Goal: Information Seeking & Learning: Find specific page/section

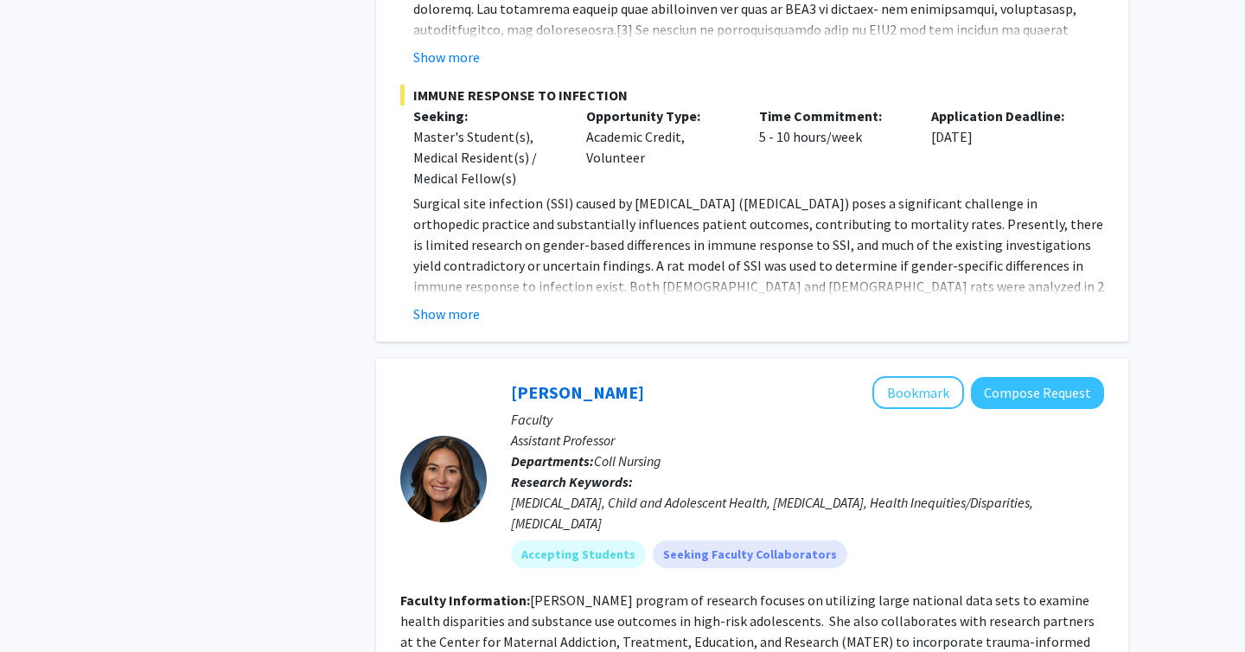
scroll to position [5940, 0]
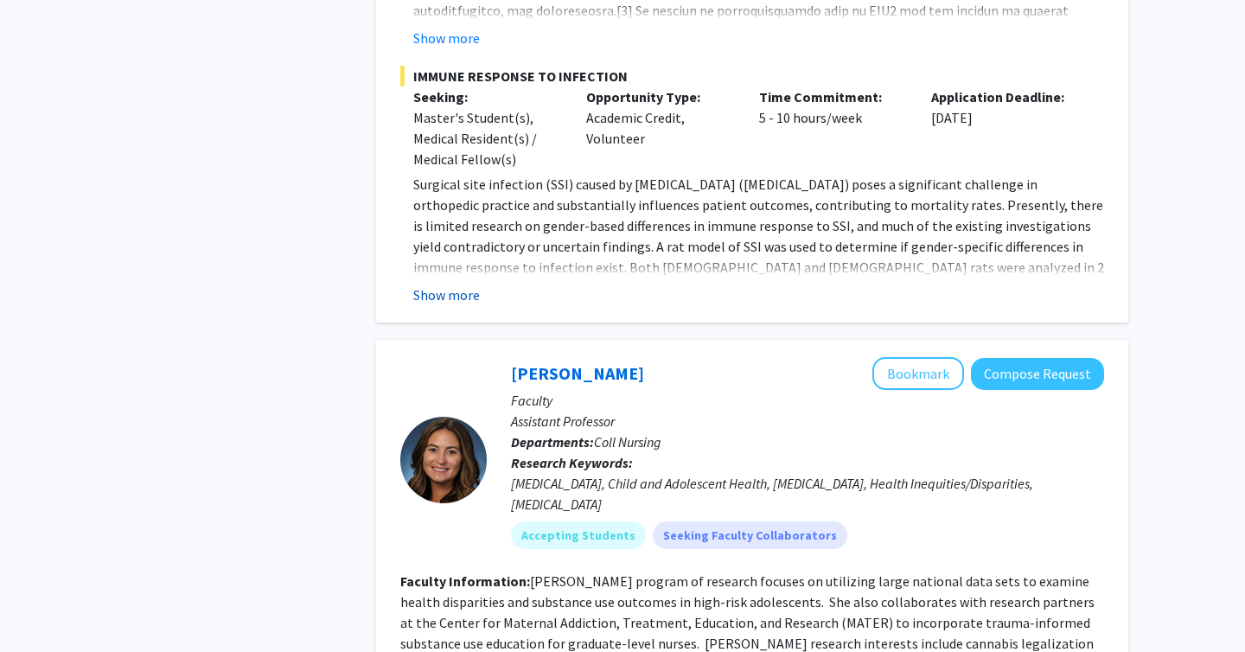
click at [466, 284] on button "Show more" at bounding box center [446, 294] width 67 height 21
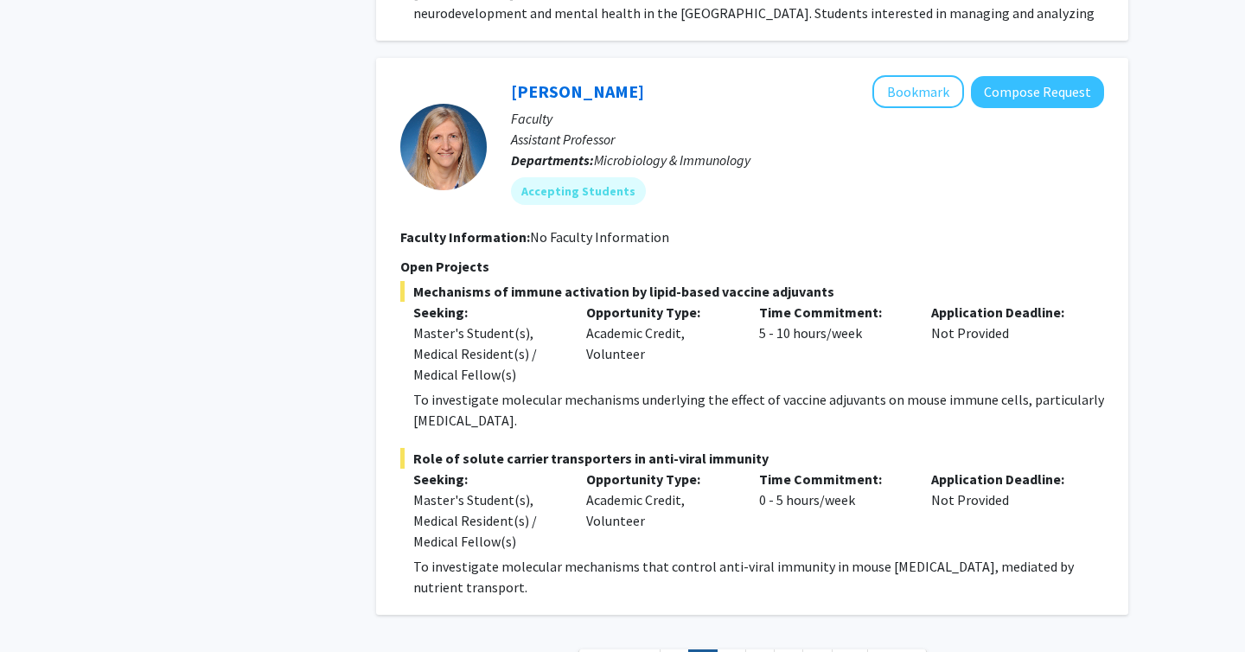
scroll to position [7130, 0]
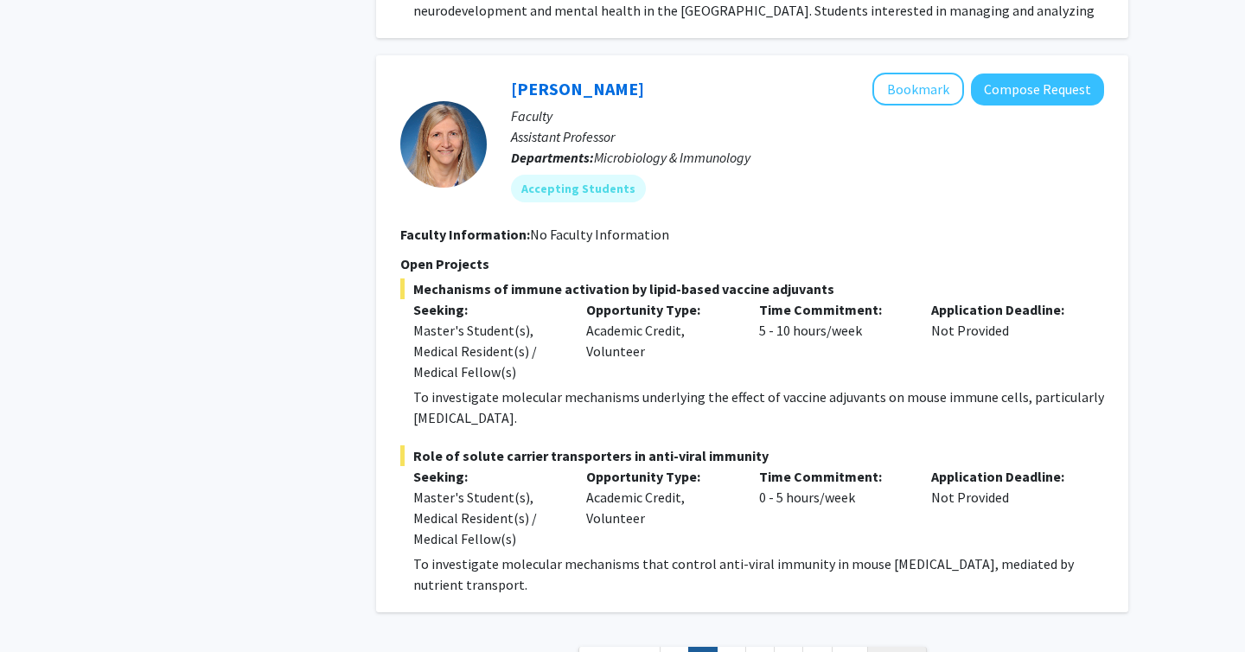
click at [899, 651] on span "Next »" at bounding box center [896, 661] width 37 height 17
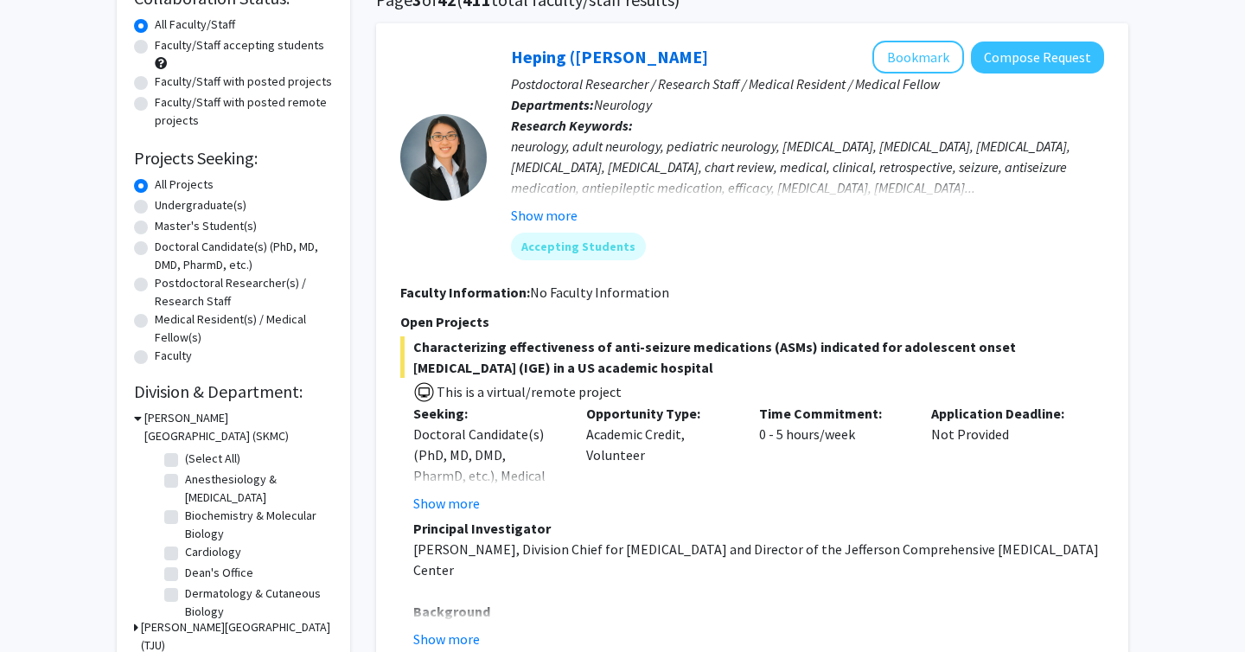
scroll to position [152, 0]
click at [185, 550] on label "Cardiology" at bounding box center [213, 551] width 56 height 18
click at [185, 550] on input "Cardiology" at bounding box center [190, 547] width 11 height 11
checkbox input "true"
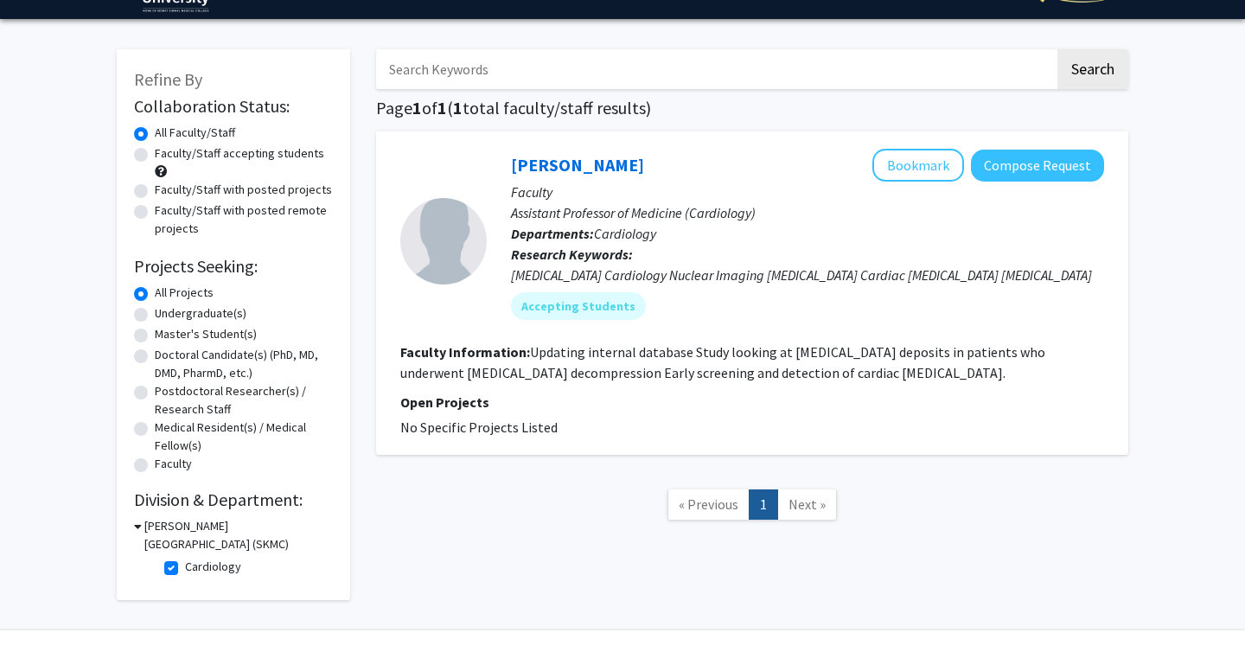
scroll to position [82, 0]
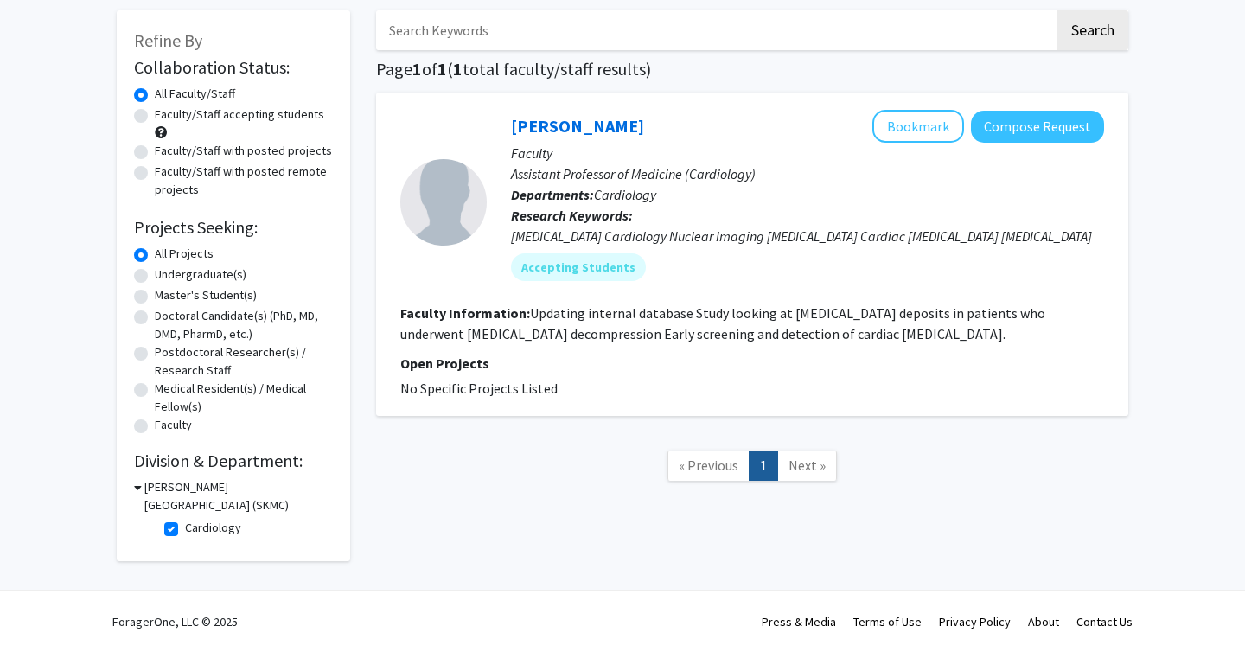
click at [185, 525] on label "Cardiology" at bounding box center [213, 528] width 56 height 18
click at [185, 525] on input "Cardiology" at bounding box center [190, 524] width 11 height 11
checkbox input "false"
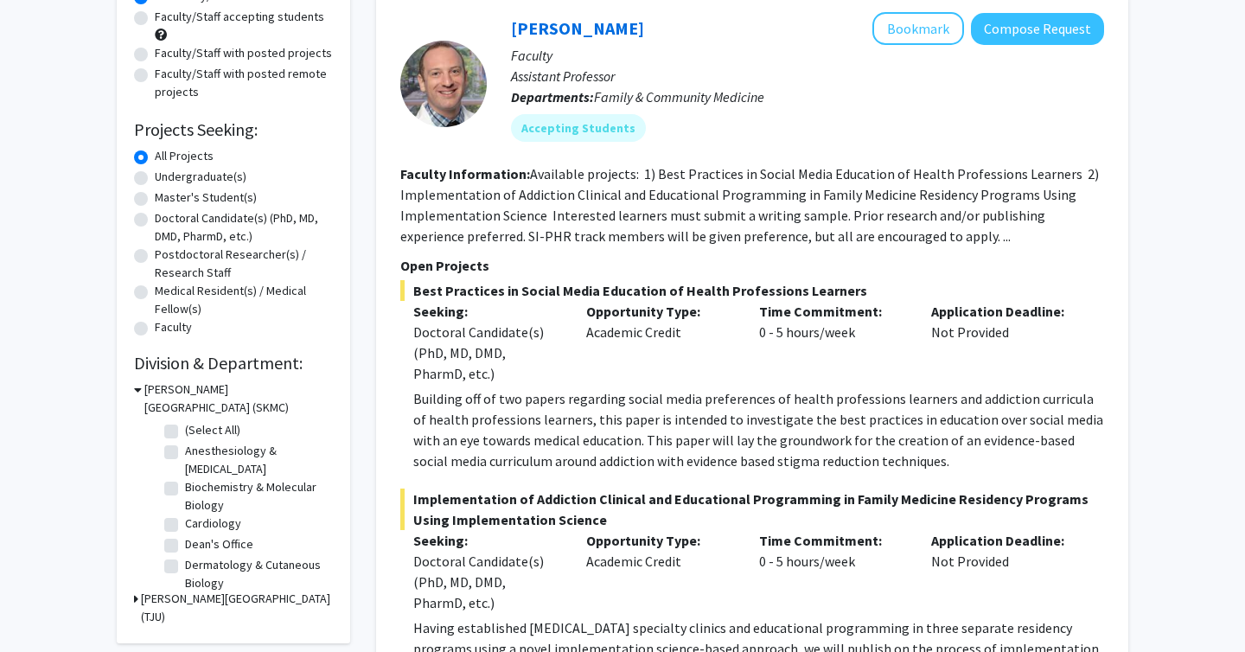
scroll to position [182, 0]
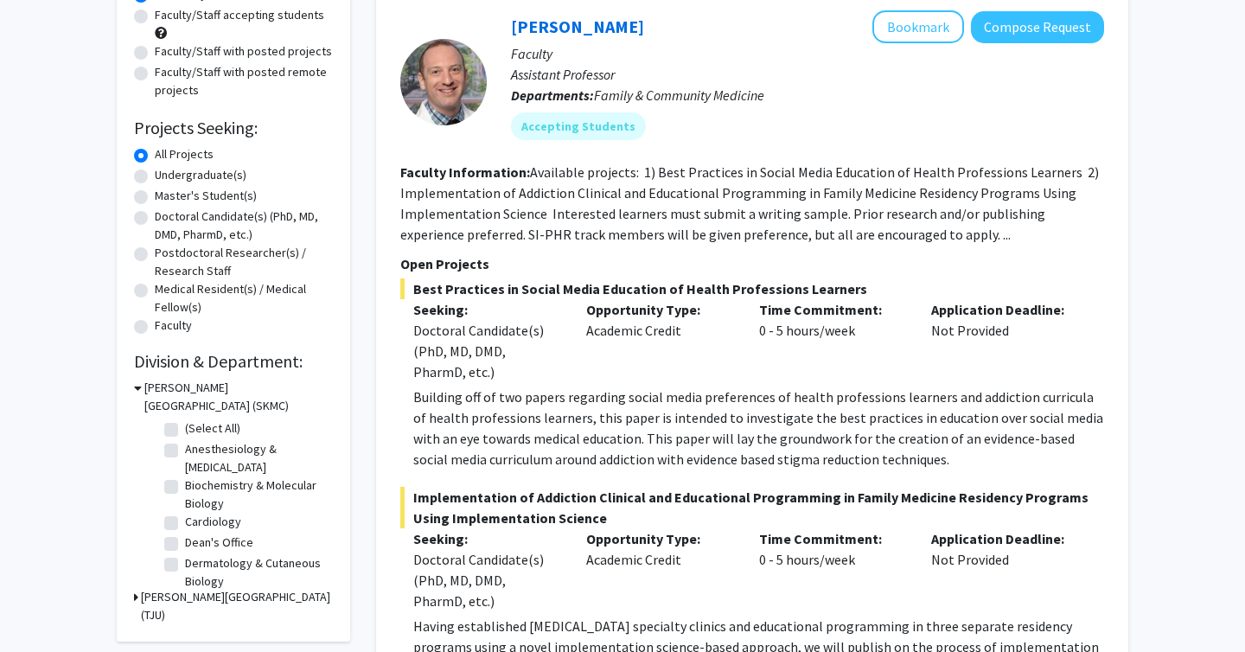
click at [134, 597] on icon at bounding box center [136, 597] width 4 height 18
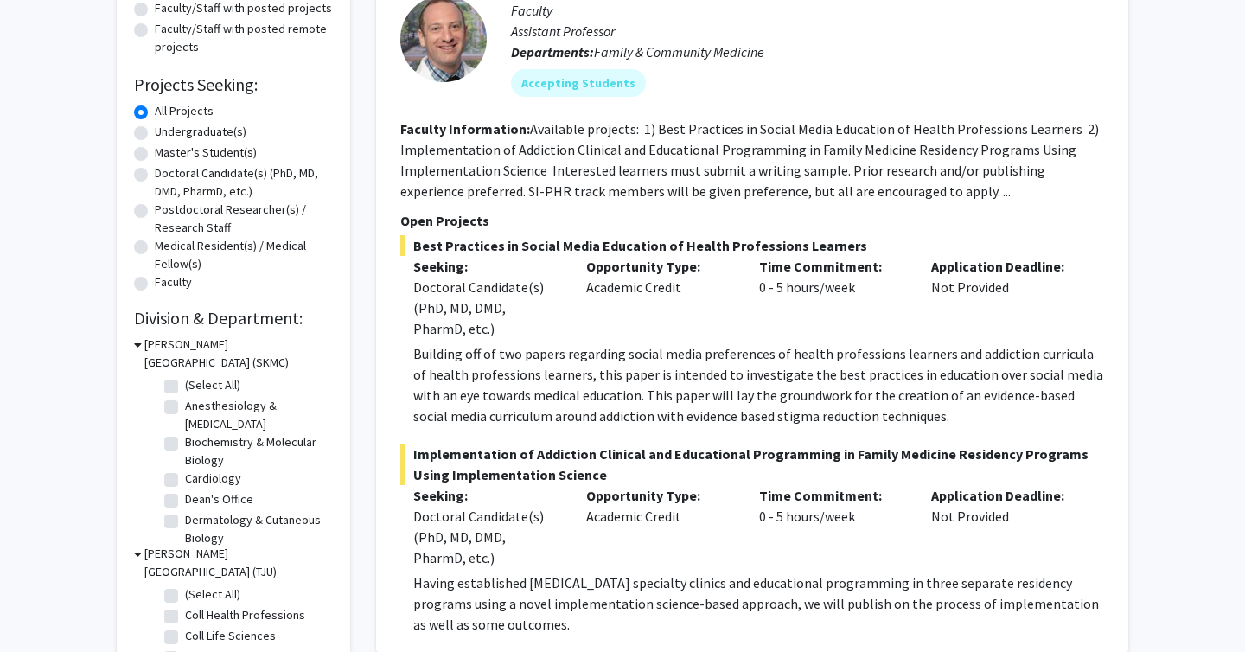
scroll to position [223, 0]
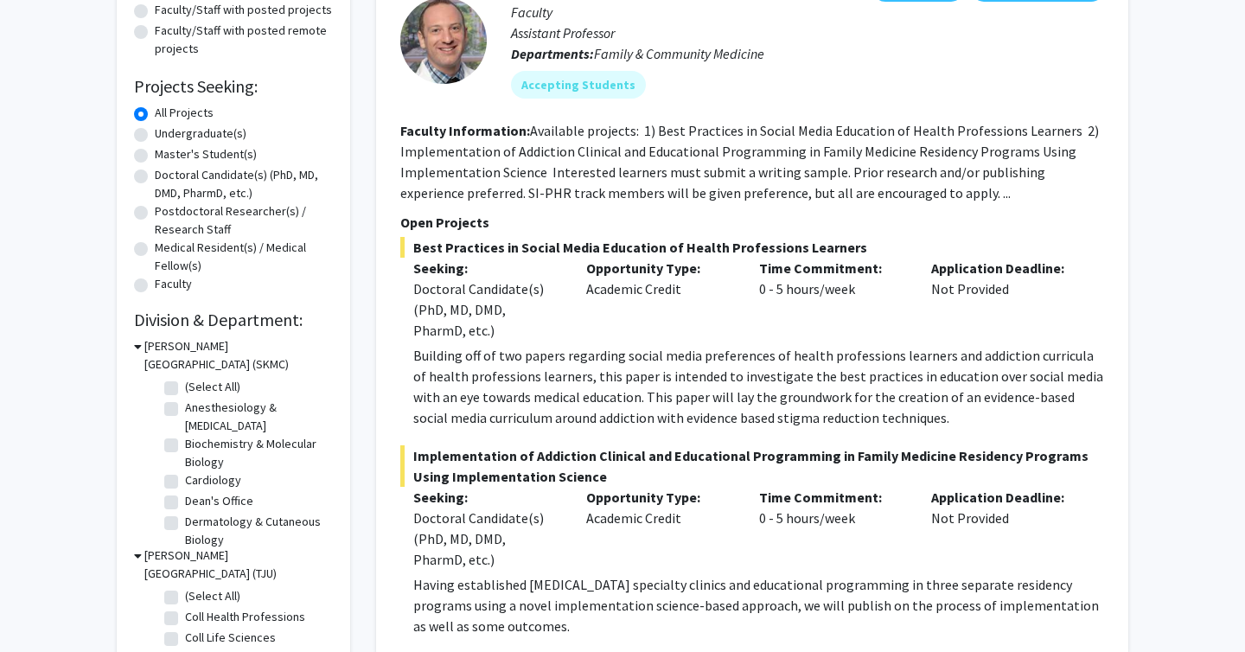
click at [185, 408] on label "Anesthesiology & [MEDICAL_DATA]" at bounding box center [257, 417] width 144 height 36
click at [185, 408] on input "Anesthesiology & [MEDICAL_DATA]" at bounding box center [190, 404] width 11 height 11
checkbox input "true"
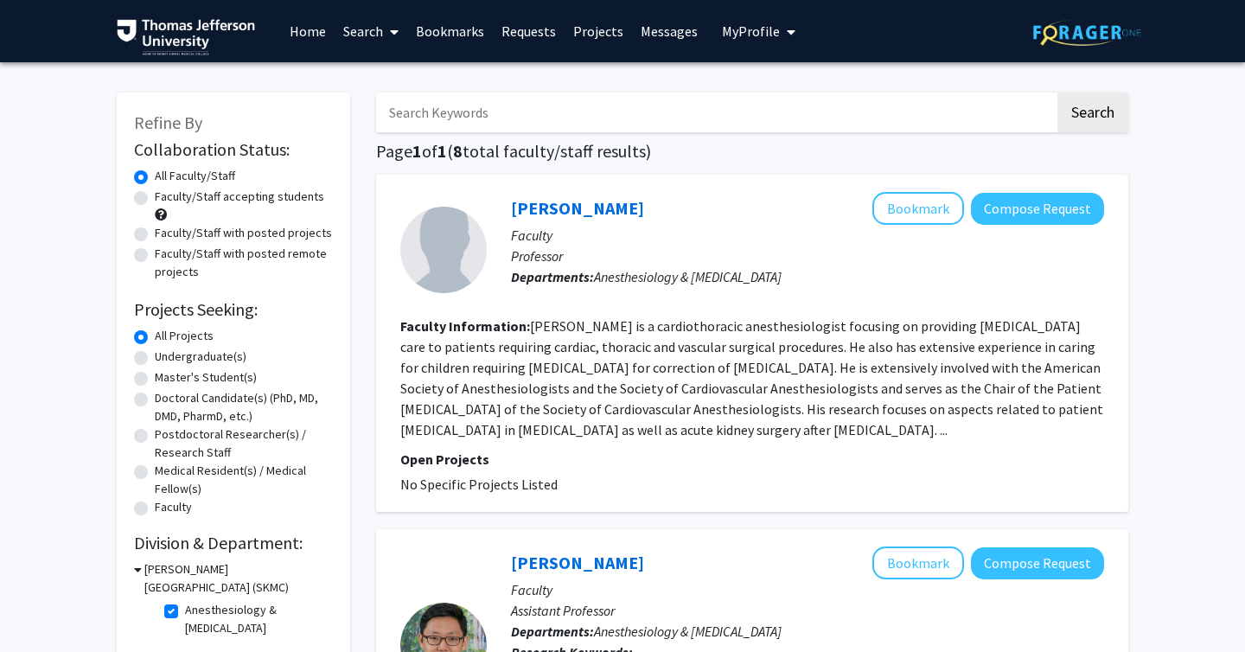
click at [500, 372] on fg-read-more "Dr. Raphael is a cardiothoracic anesthesiologist focusing on providing anesthet…" at bounding box center [751, 377] width 703 height 121
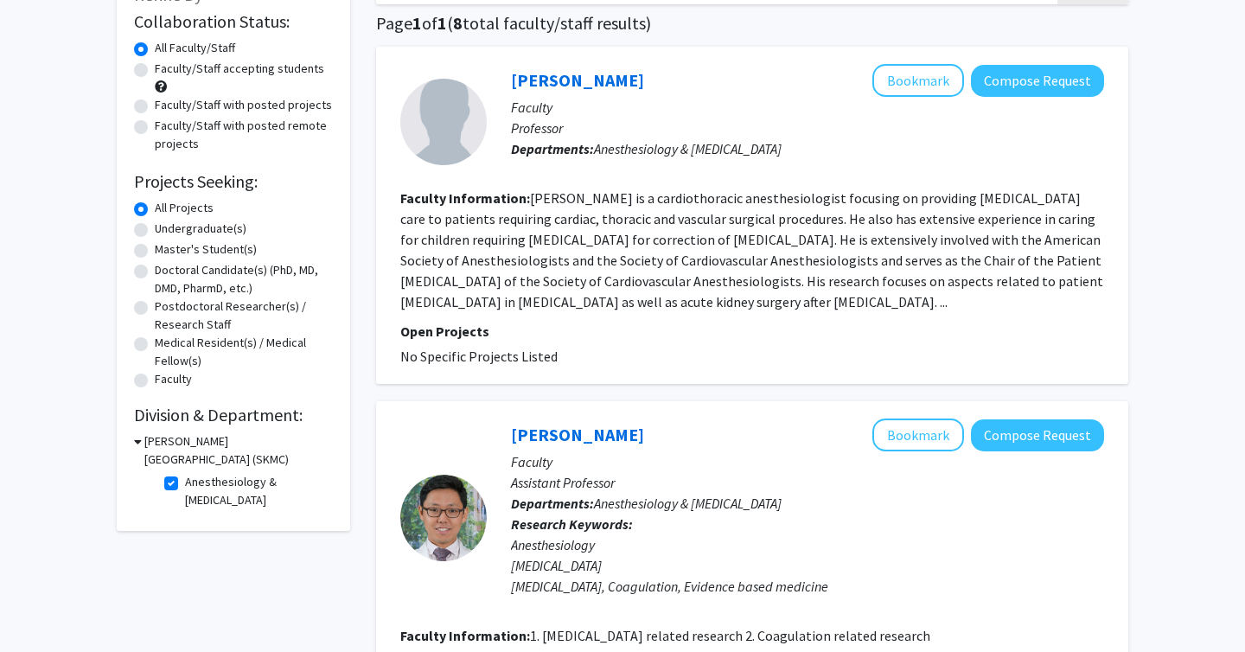
scroll to position [136, 0]
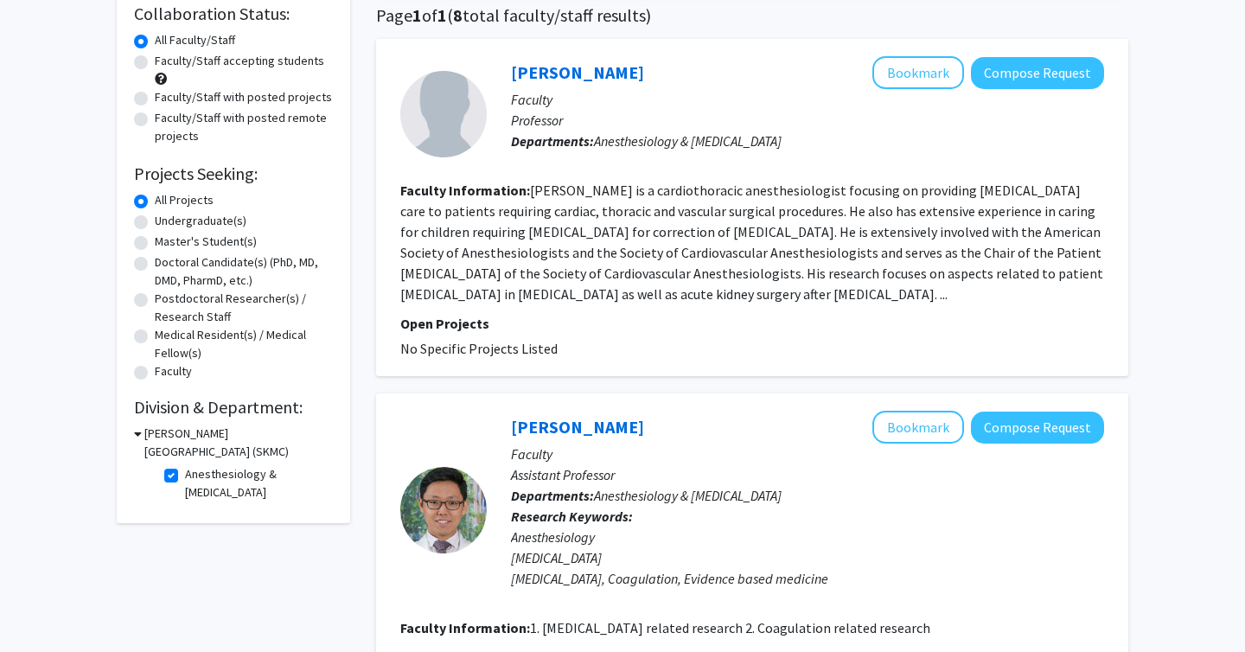
click at [185, 476] on label "Anesthesiology & [MEDICAL_DATA]" at bounding box center [257, 483] width 144 height 36
click at [185, 476] on input "Anesthesiology & [MEDICAL_DATA]" at bounding box center [190, 470] width 11 height 11
checkbox input "false"
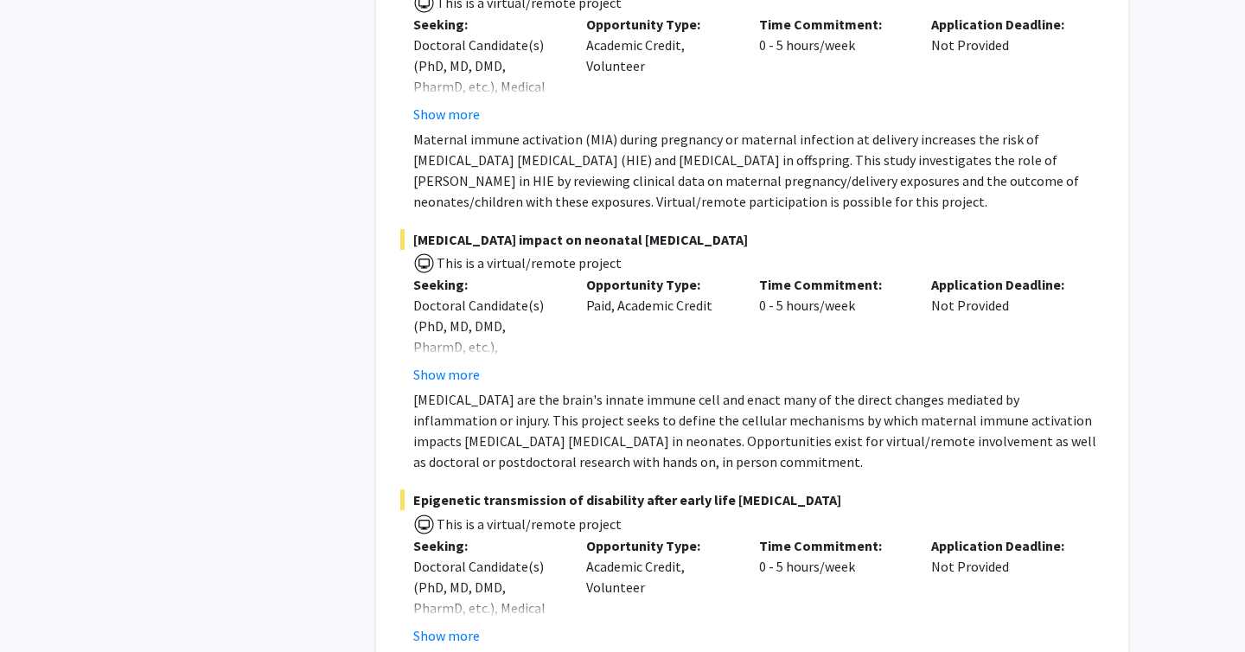
scroll to position [12573, 0]
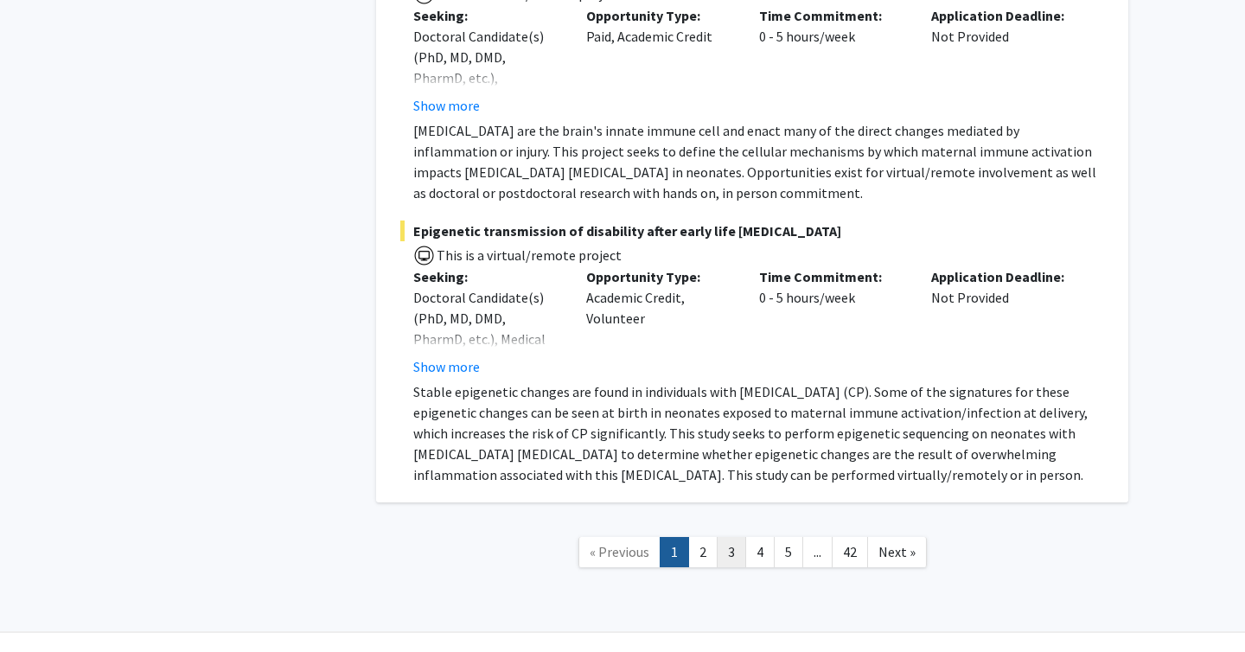
click at [728, 537] on link "3" at bounding box center [731, 552] width 29 height 30
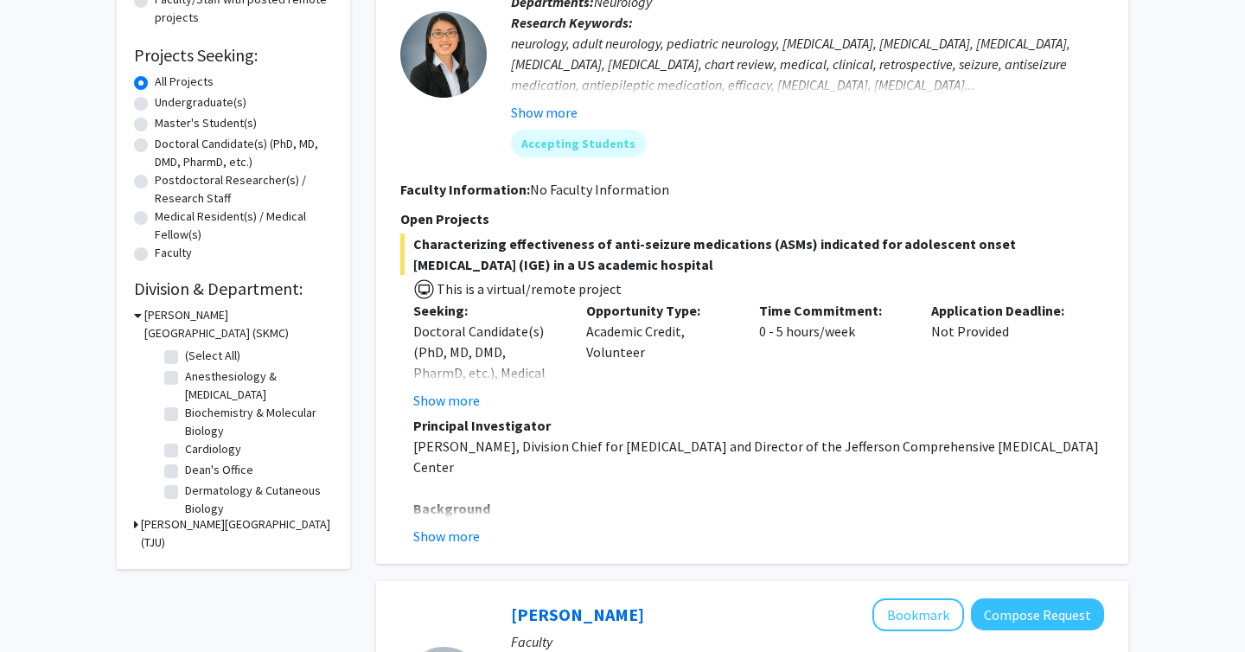
scroll to position [252, 0]
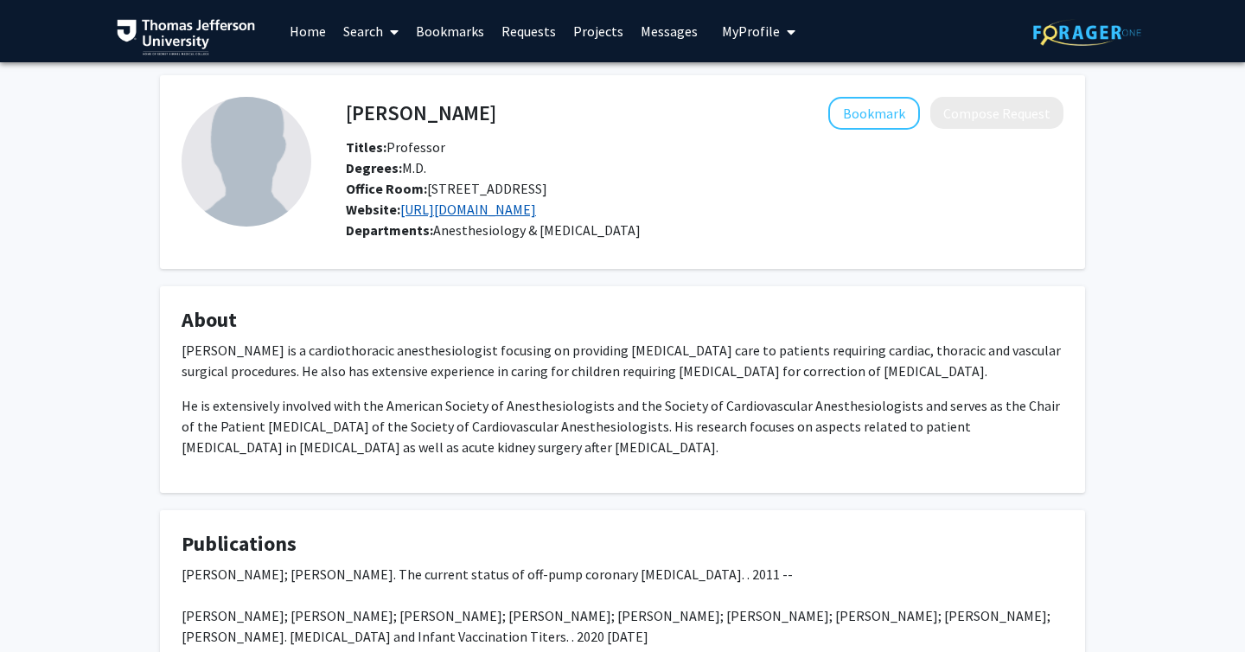
click at [480, 208] on link "[URL][DOMAIN_NAME]" at bounding box center [468, 209] width 136 height 17
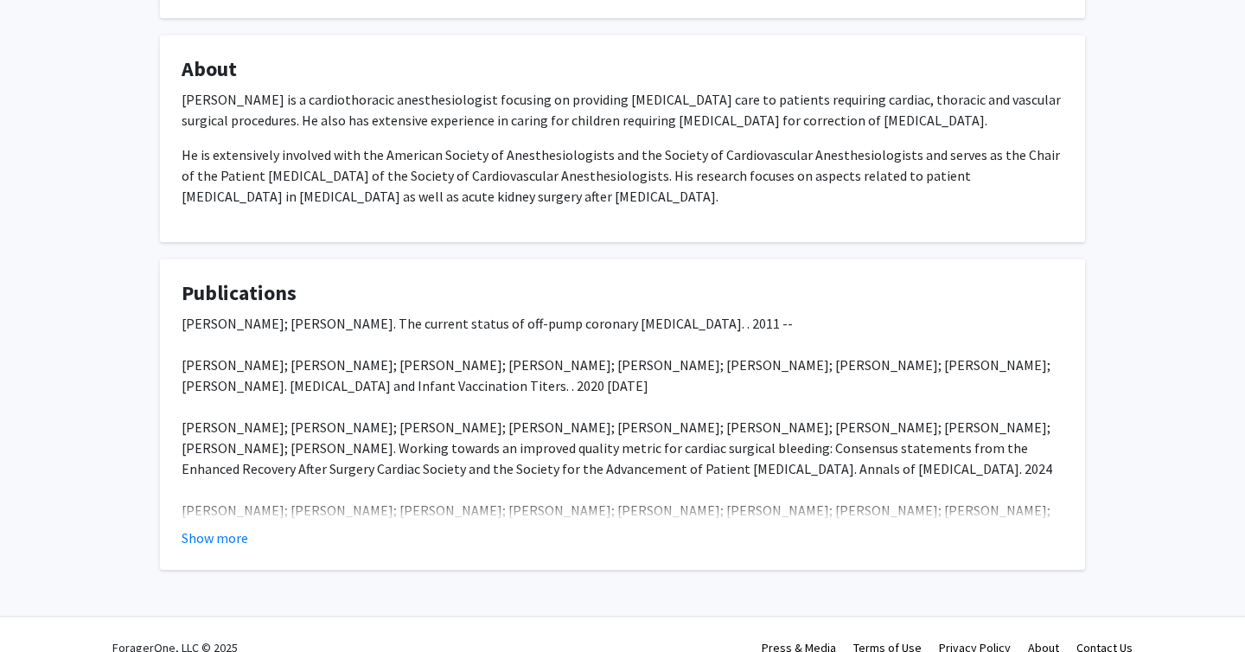
scroll to position [297, 0]
